Goal: Task Accomplishment & Management: Use online tool/utility

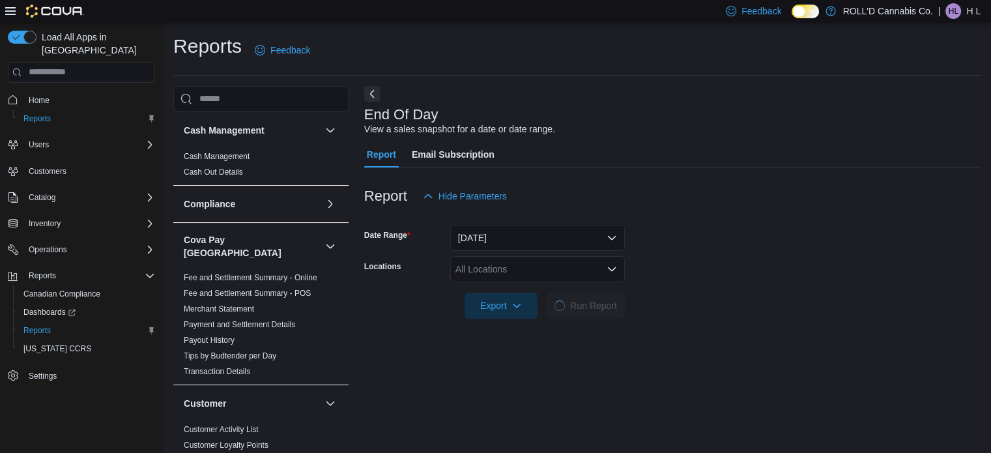
scroll to position [8, 0]
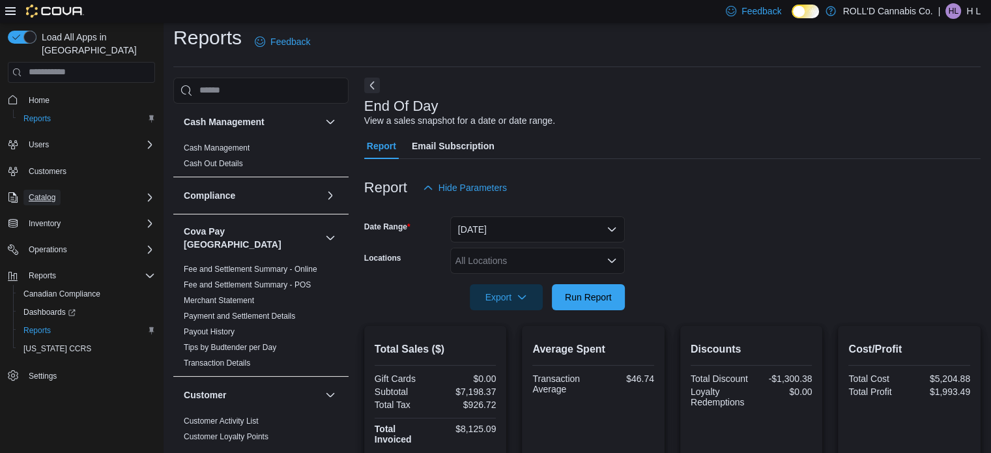
click at [59, 190] on button "Catalog" at bounding box center [41, 198] width 37 height 16
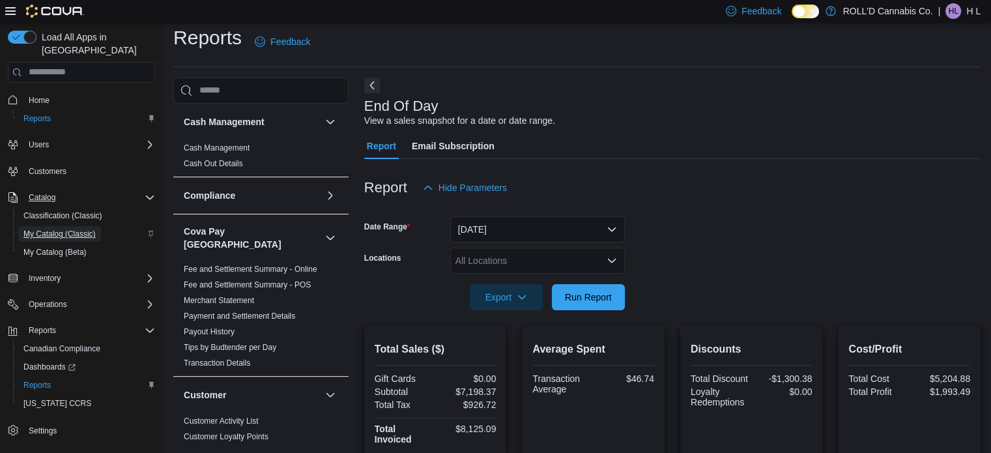
click at [44, 229] on span "My Catalog (Classic)" at bounding box center [59, 234] width 72 height 10
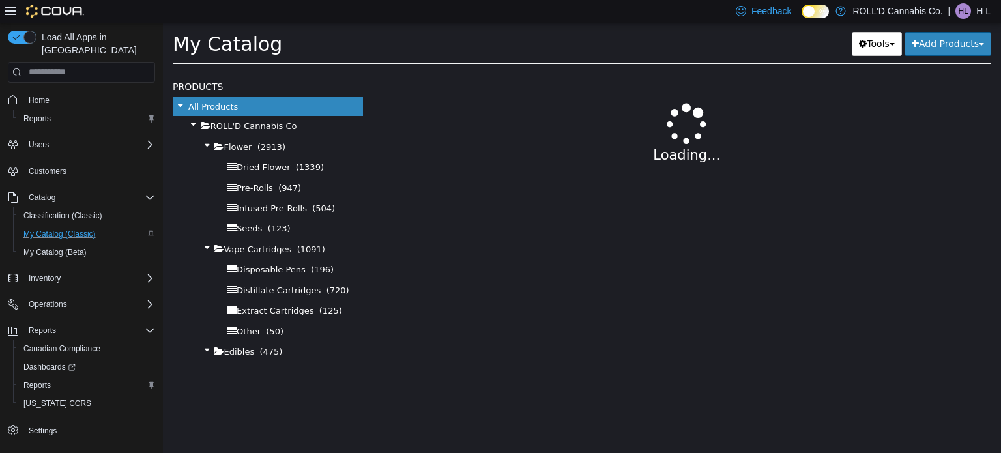
select select "**********"
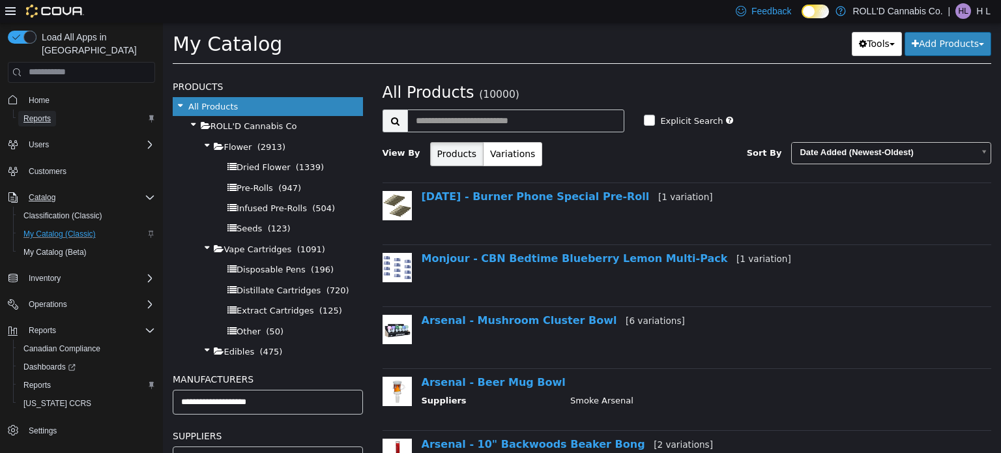
click at [42, 113] on span "Reports" at bounding box center [36, 118] width 27 height 10
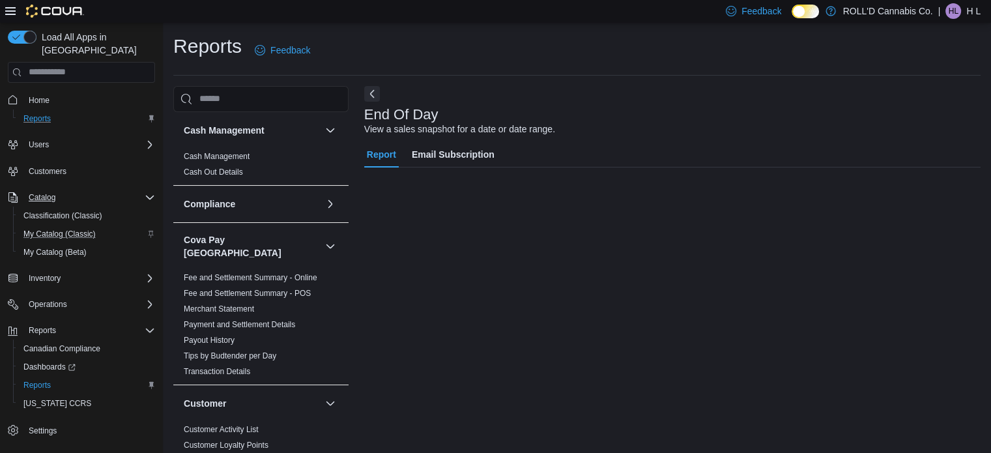
scroll to position [8, 0]
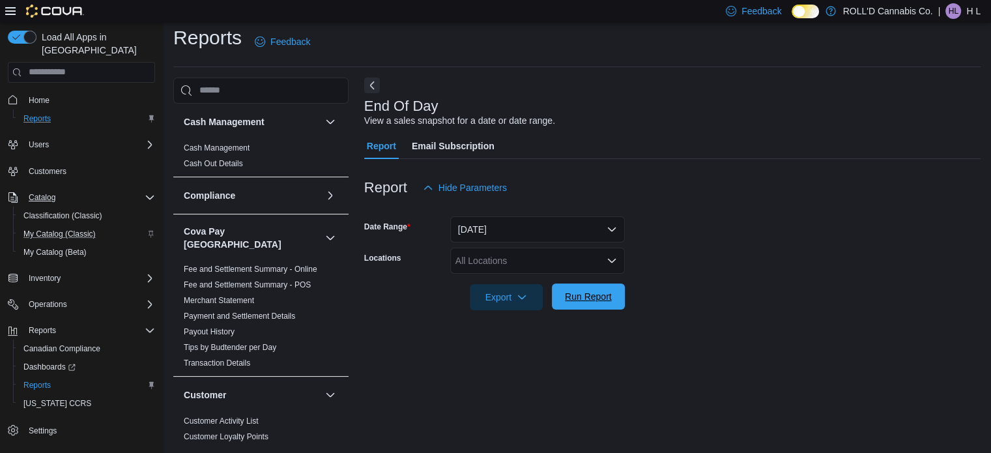
click at [598, 298] on span "Run Report" at bounding box center [588, 296] width 47 height 13
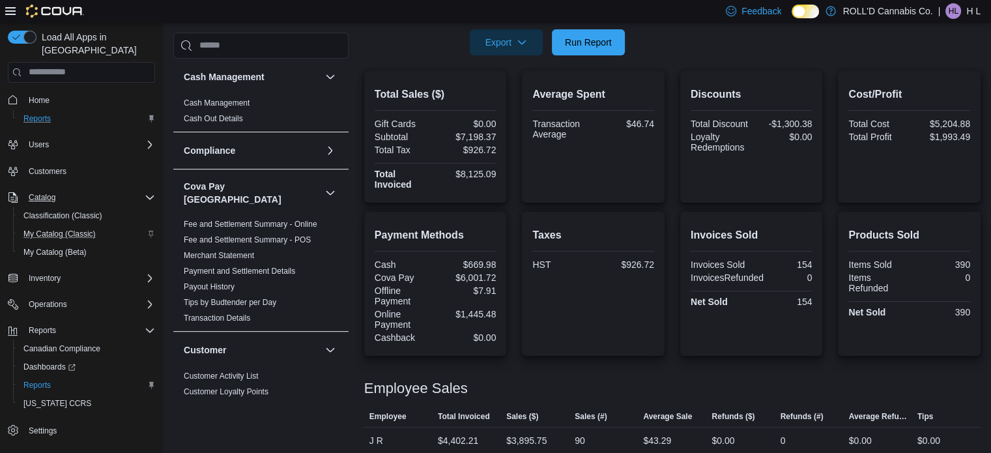
scroll to position [370, 0]
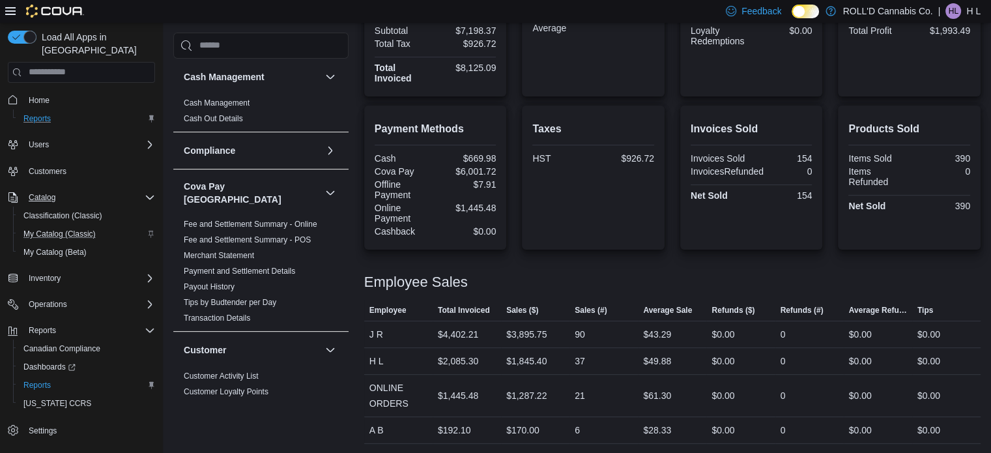
click at [821, 188] on div "Invoices Sold Invoices Sold 154 InvoicesRefunded 0 Net Sold 154" at bounding box center [752, 178] width 143 height 144
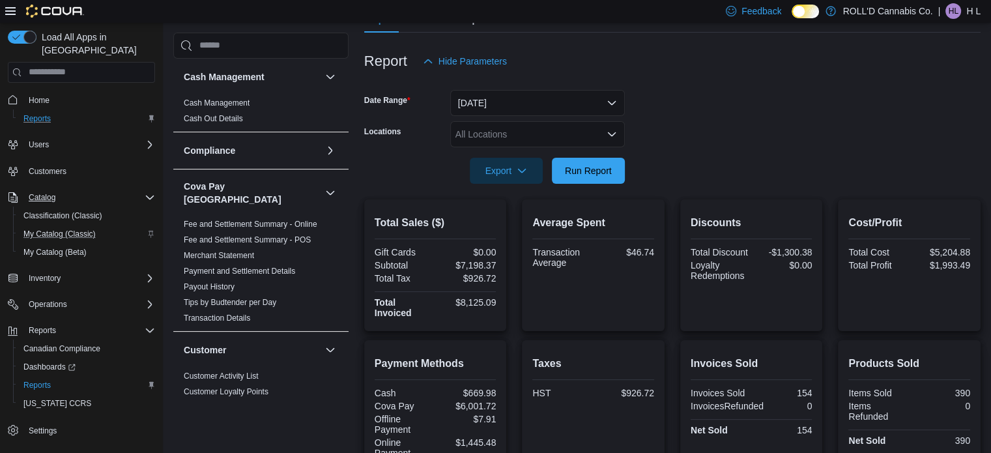
scroll to position [0, 0]
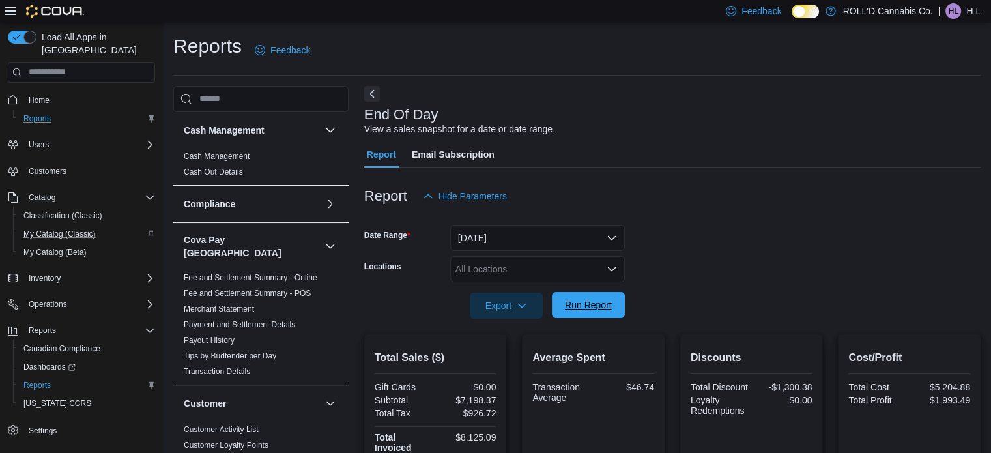
click at [609, 307] on span "Run Report" at bounding box center [588, 305] width 47 height 13
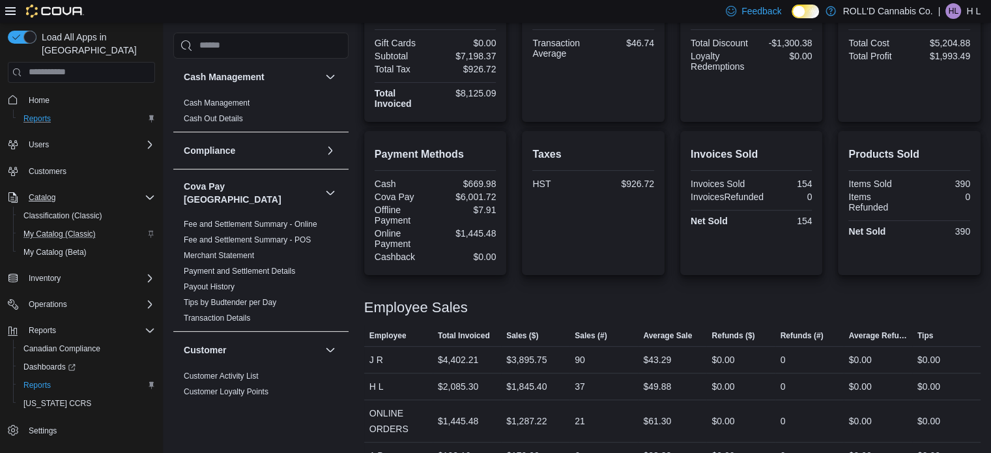
scroll to position [370, 0]
